Goal: Complete application form

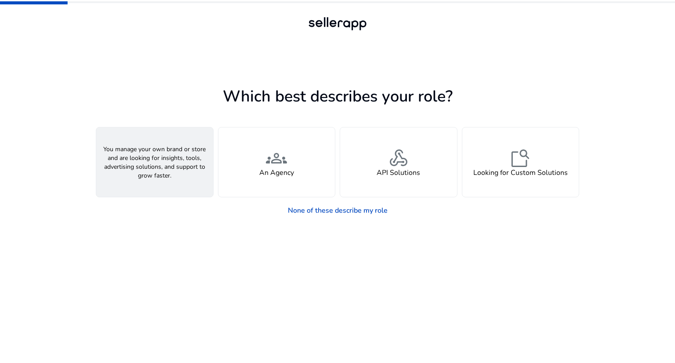
click at [144, 172] on h4 "A Seller" at bounding box center [154, 173] width 26 height 8
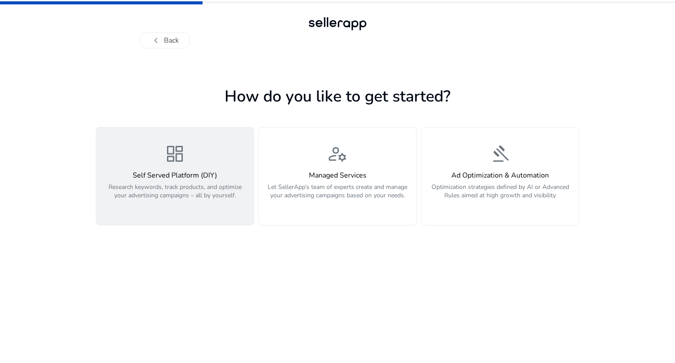
click at [159, 178] on h4 "Self Served Platform (DIY)" at bounding box center [174, 175] width 147 height 8
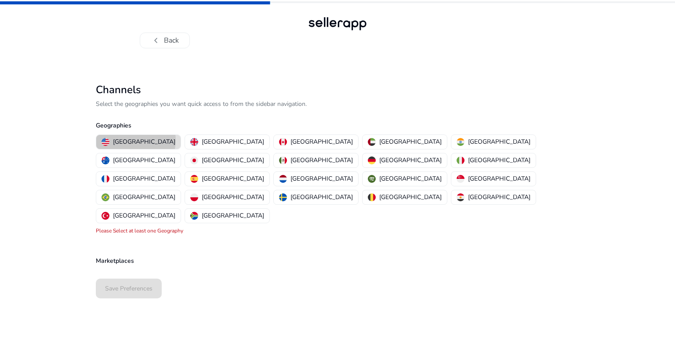
click at [135, 140] on p "[GEOGRAPHIC_DATA]" at bounding box center [144, 141] width 62 height 9
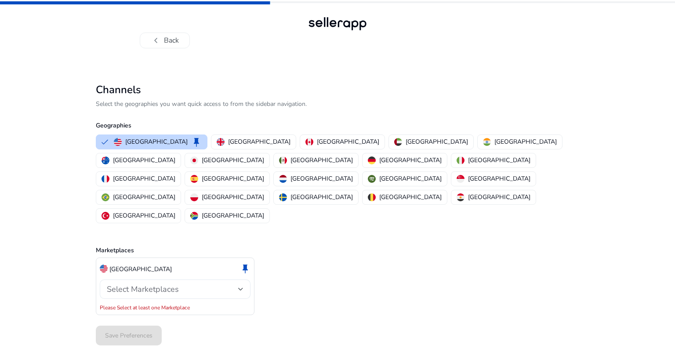
click at [121, 279] on div "Select Marketplaces" at bounding box center [175, 288] width 137 height 19
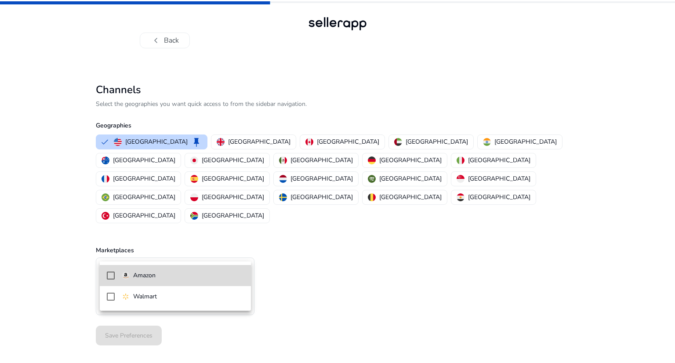
click at [125, 276] on img at bounding box center [126, 275] width 8 height 8
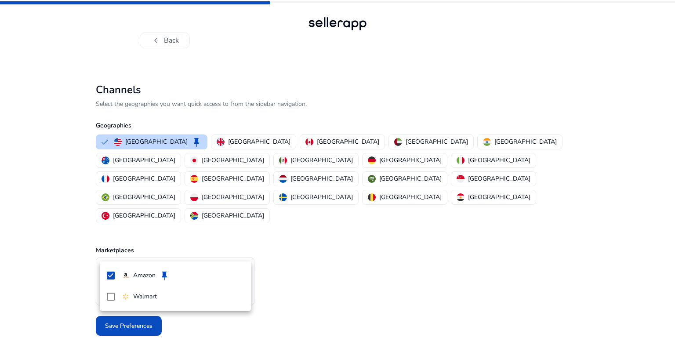
click at [49, 264] on div at bounding box center [337, 181] width 675 height 363
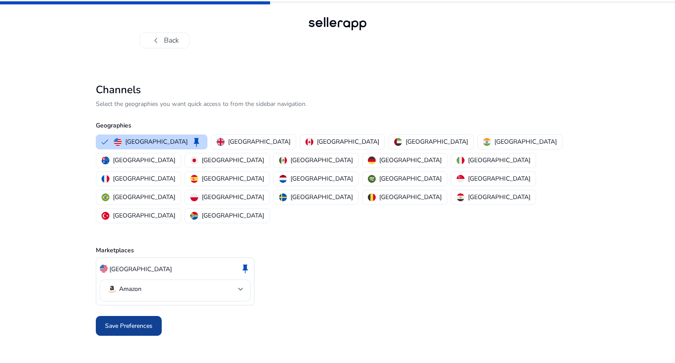
click at [100, 315] on span at bounding box center [129, 325] width 66 height 21
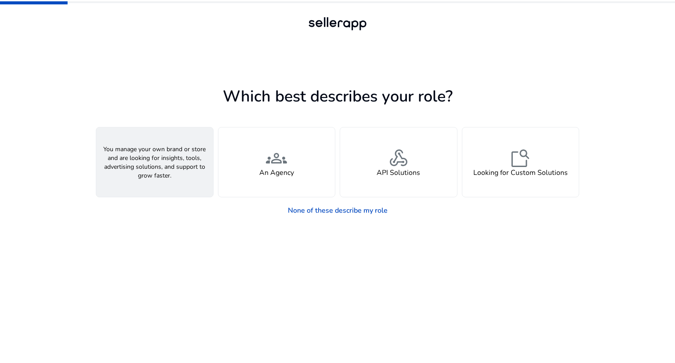
click at [162, 185] on div "person A Seller" at bounding box center [154, 161] width 117 height 69
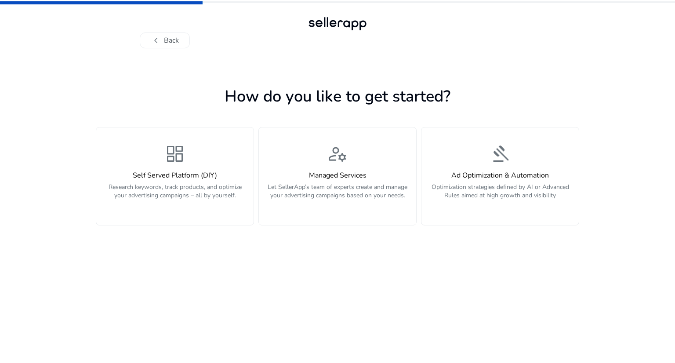
click at [162, 185] on p "Research keywords, track products, and optimize your advertising campaigns – al…" at bounding box center [174, 196] width 147 height 26
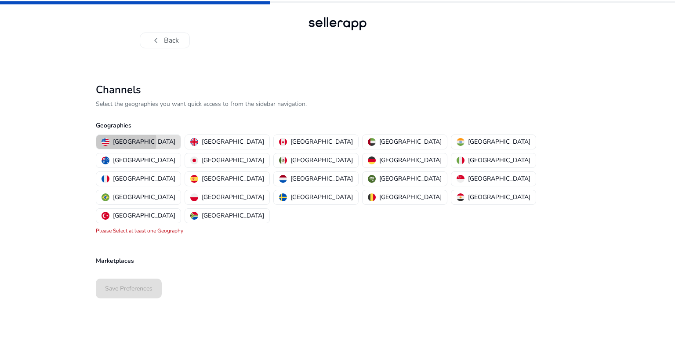
click at [120, 141] on p "[GEOGRAPHIC_DATA]" at bounding box center [144, 141] width 62 height 9
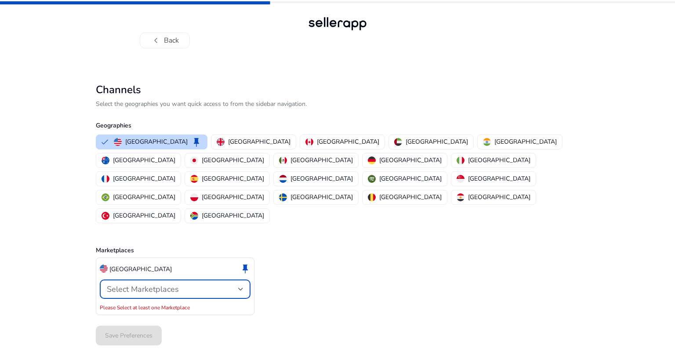
click at [119, 284] on span "Select Marketplaces" at bounding box center [143, 289] width 72 height 11
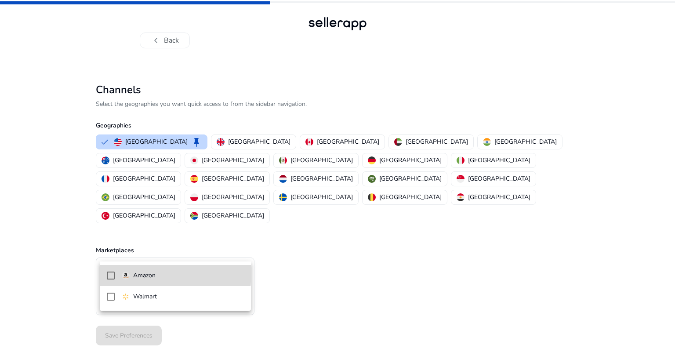
click at [124, 271] on img at bounding box center [126, 275] width 8 height 8
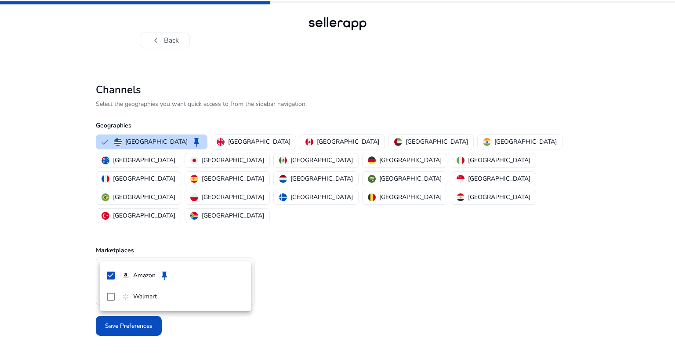
click at [81, 290] on div at bounding box center [337, 181] width 675 height 363
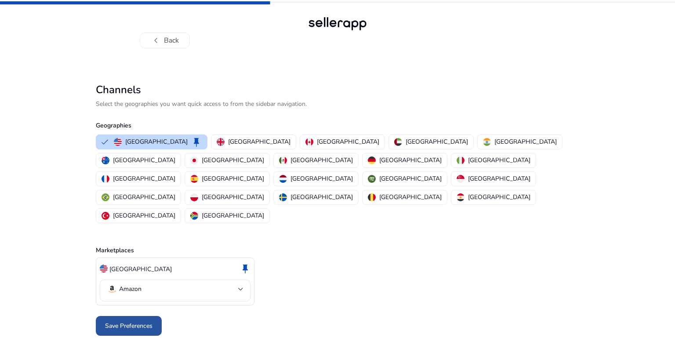
click at [102, 315] on span at bounding box center [129, 325] width 66 height 21
click at [128, 312] on div at bounding box center [337, 325] width 483 height 27
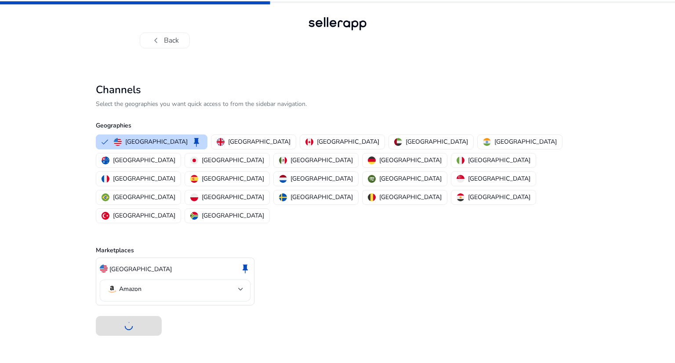
click at [128, 312] on div at bounding box center [337, 325] width 483 height 27
